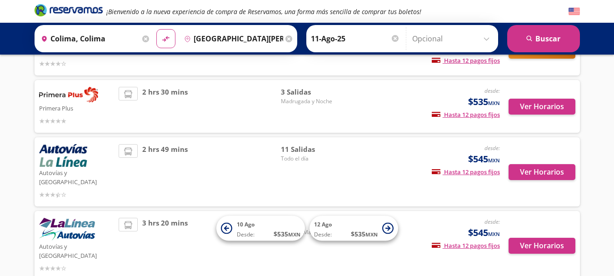
scroll to position [130, 0]
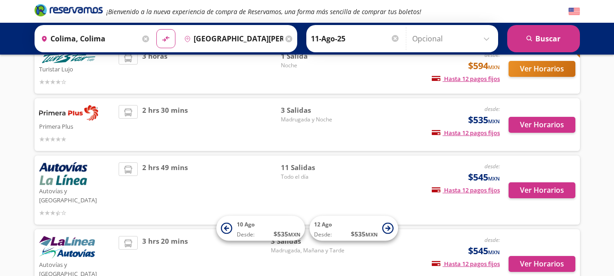
click at [297, 110] on span "3 Salidas" at bounding box center [313, 110] width 64 height 10
click at [528, 123] on button "Ver Horarios" at bounding box center [542, 125] width 67 height 16
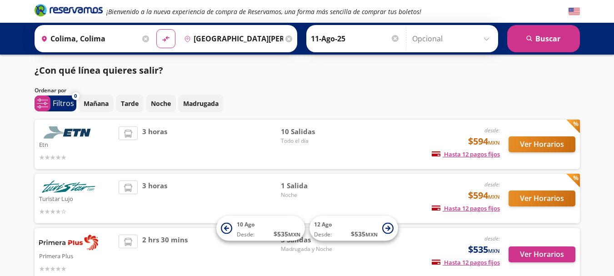
scroll to position [130, 0]
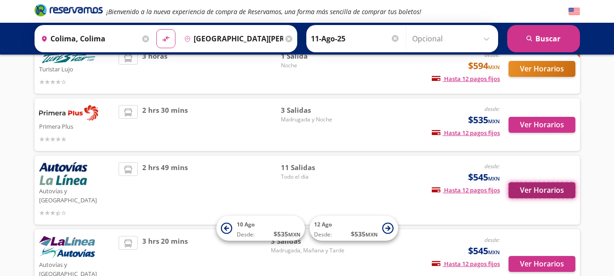
click at [543, 182] on button "Ver Horarios" at bounding box center [542, 190] width 67 height 16
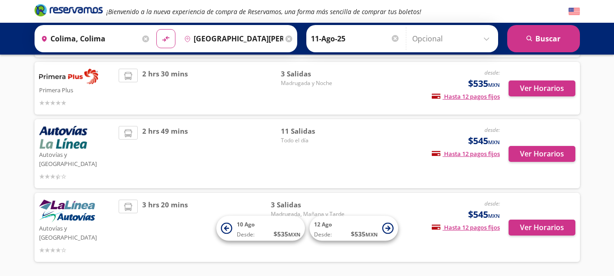
scroll to position [184, 0]
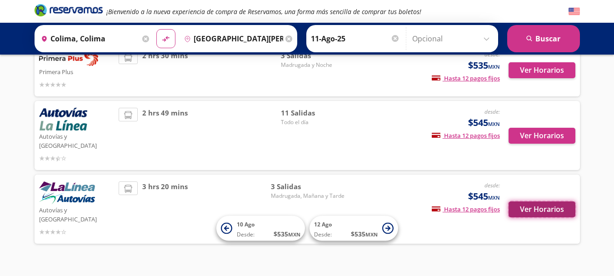
click at [556, 201] on button "Ver Horarios" at bounding box center [542, 209] width 67 height 16
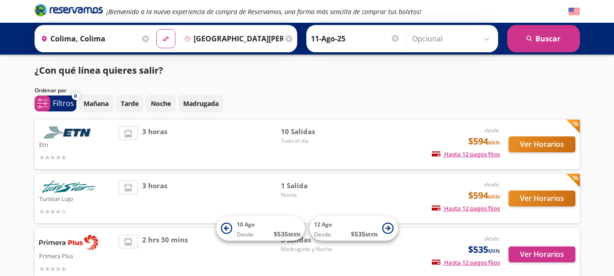
scroll to position [184, 0]
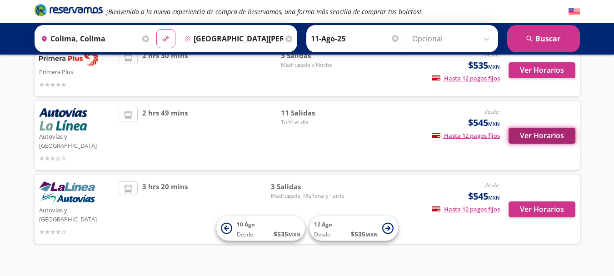
click at [549, 128] on button "Ver Horarios" at bounding box center [542, 136] width 67 height 16
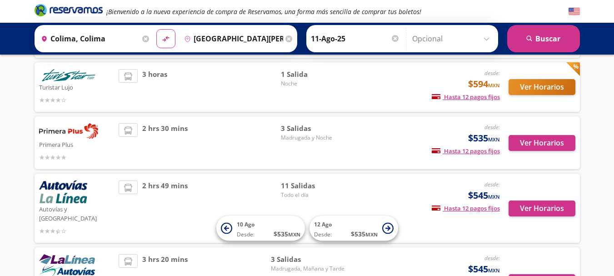
scroll to position [93, 0]
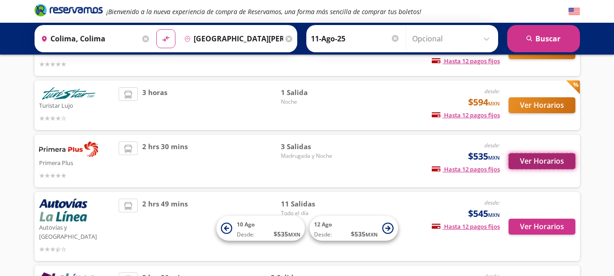
click at [531, 157] on button "Ver Horarios" at bounding box center [542, 161] width 67 height 16
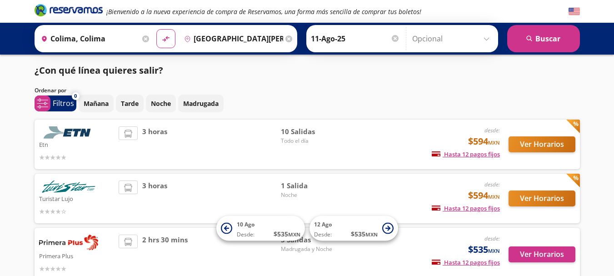
scroll to position [93, 0]
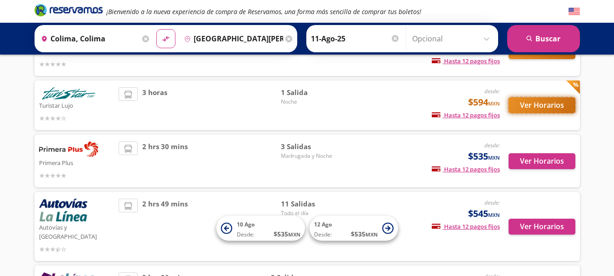
click at [553, 109] on button "Ver Horarios" at bounding box center [542, 105] width 67 height 16
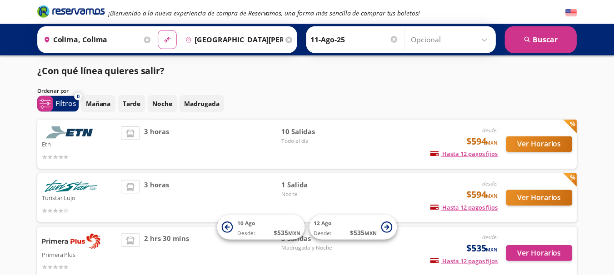
scroll to position [93, 0]
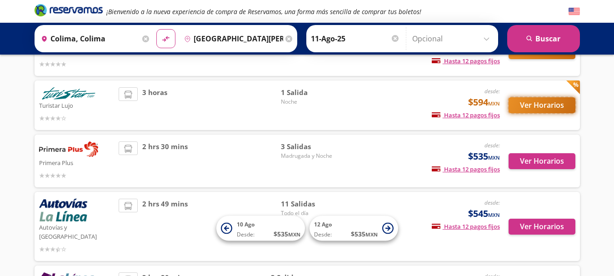
click at [540, 103] on button "Ver Horarios" at bounding box center [542, 105] width 67 height 16
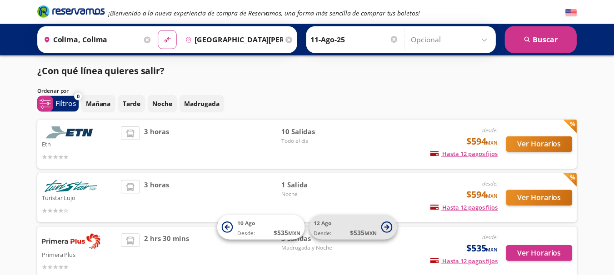
scroll to position [93, 0]
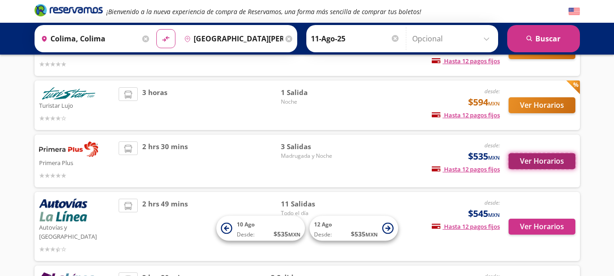
click at [537, 154] on button "Ver Horarios" at bounding box center [542, 161] width 67 height 16
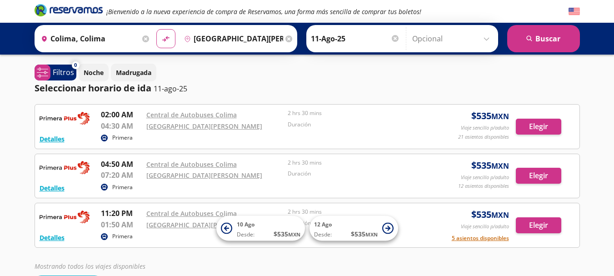
scroll to position [18, 0]
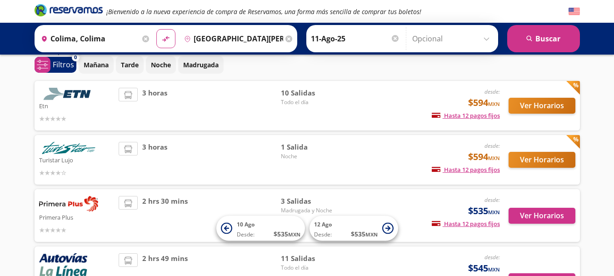
scroll to position [20, 0]
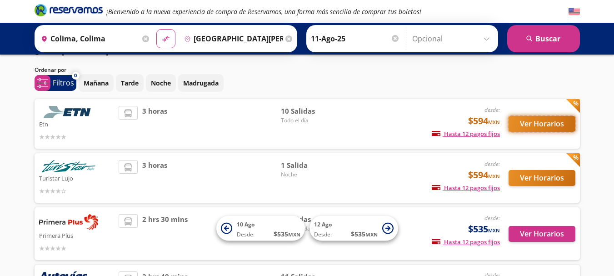
click at [557, 122] on button "Ver Horarios" at bounding box center [542, 124] width 67 height 16
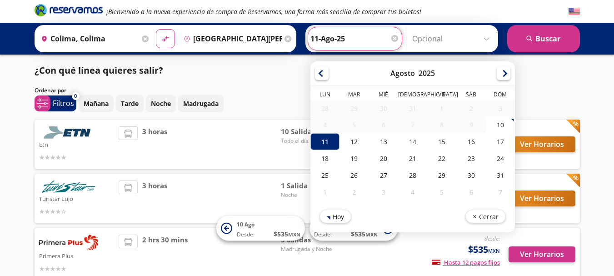
click at [346, 40] on input "11-Ago-25" at bounding box center [354, 38] width 89 height 23
click at [350, 140] on div "12" at bounding box center [354, 141] width 29 height 17
type input "12-Ago-25"
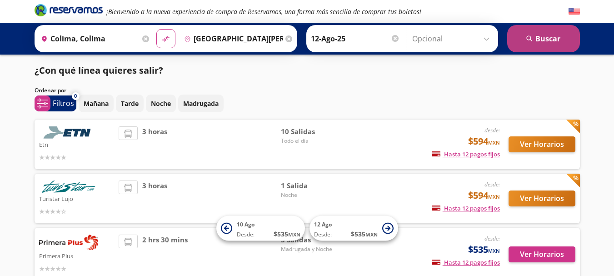
click at [537, 35] on button "search [GEOGRAPHIC_DATA]" at bounding box center [543, 38] width 73 height 27
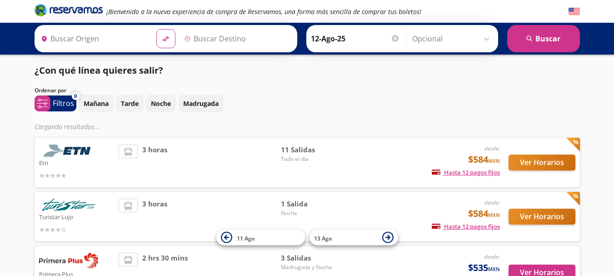
type input "Colima, Colima"
type input "[GEOGRAPHIC_DATA][PERSON_NAME], [GEOGRAPHIC_DATA]"
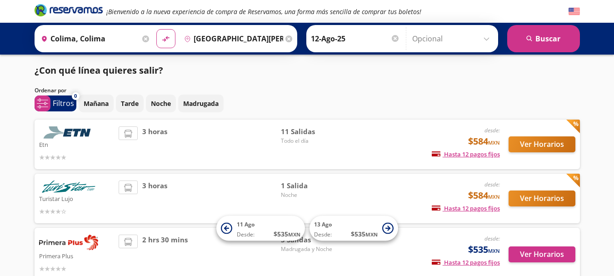
click at [545, 159] on div "Ver Horarios" at bounding box center [537, 144] width 75 height 36
click at [540, 142] on button "Ver Horarios" at bounding box center [542, 144] width 67 height 16
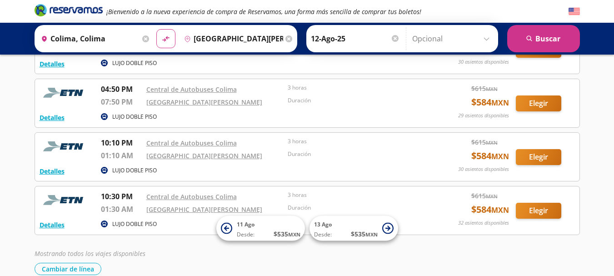
scroll to position [473, 0]
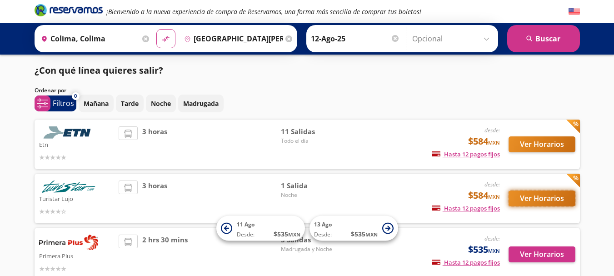
click at [553, 199] on button "Ver Horarios" at bounding box center [542, 198] width 67 height 16
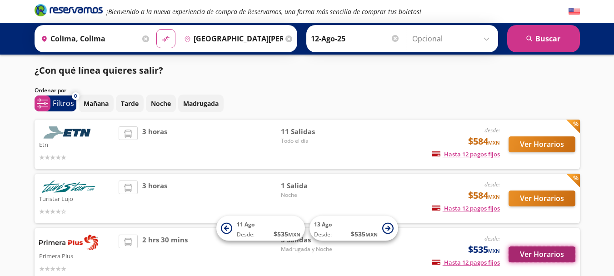
click at [550, 249] on button "Ver Horarios" at bounding box center [542, 254] width 67 height 16
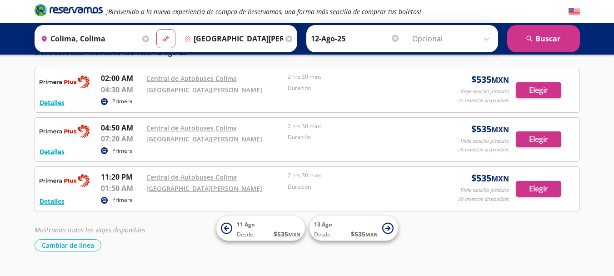
scroll to position [18, 0]
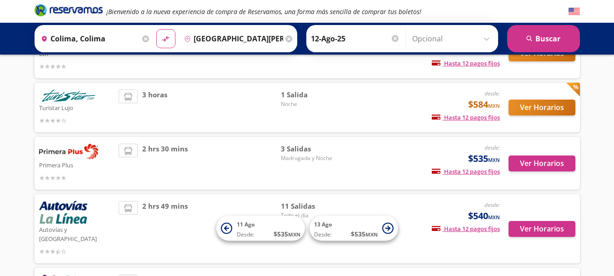
scroll to position [109, 0]
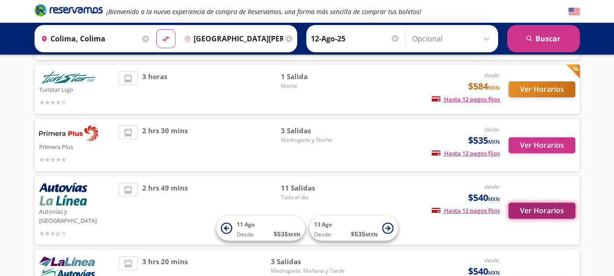
click at [557, 203] on button "Ver Horarios" at bounding box center [542, 211] width 67 height 16
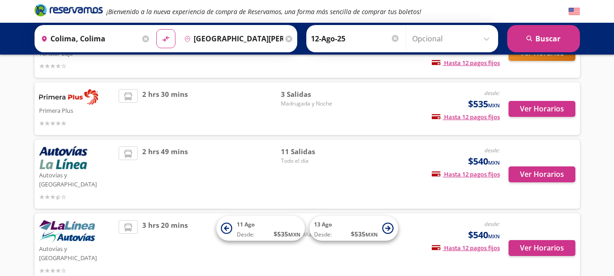
scroll to position [164, 0]
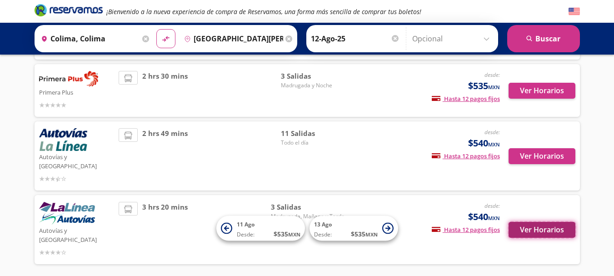
click at [555, 222] on button "Ver Horarios" at bounding box center [542, 230] width 67 height 16
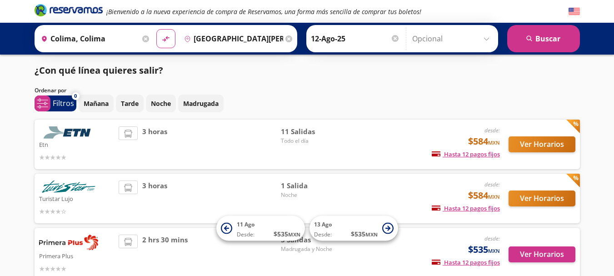
scroll to position [164, 0]
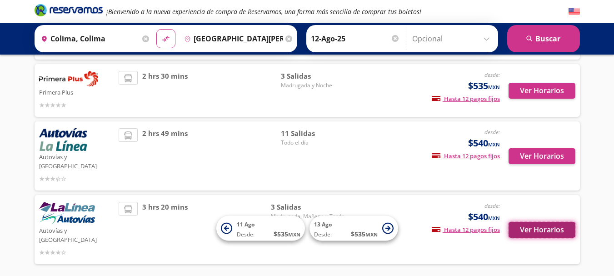
click at [553, 222] on button "Ver Horarios" at bounding box center [542, 230] width 67 height 16
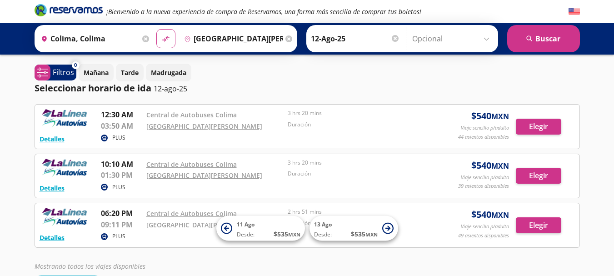
click at [590, 185] on div "¡Bienvenido a la nueva experiencia de compra de Reservamos, una forma más senci…" at bounding box center [307, 166] width 614 height 333
click at [536, 129] on button "Elegir" at bounding box center [538, 127] width 45 height 16
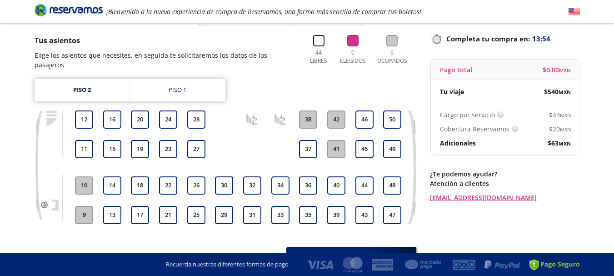
scroll to position [36, 0]
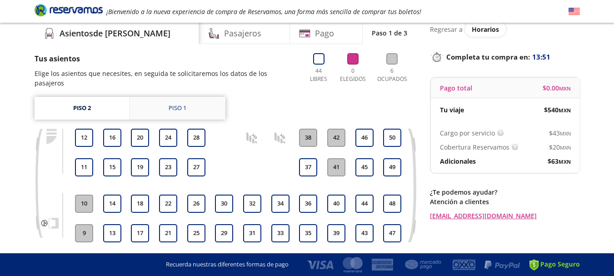
click at [156, 102] on link "Piso 1" at bounding box center [177, 108] width 95 height 23
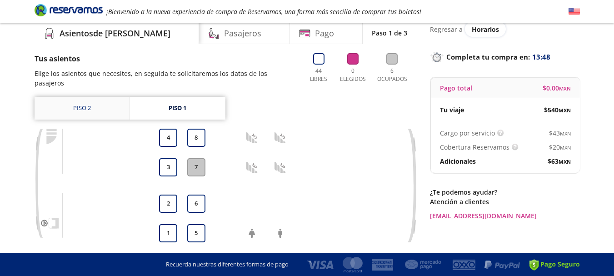
click at [100, 101] on link "Piso 2" at bounding box center [82, 108] width 95 height 23
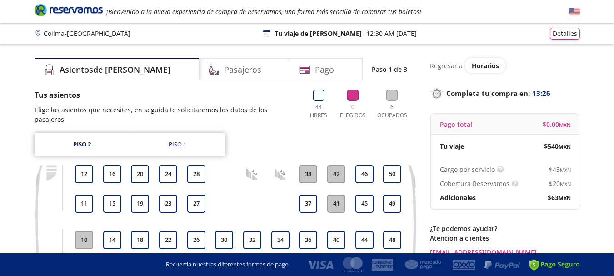
scroll to position [36, 0]
